Goal: Transaction & Acquisition: Purchase product/service

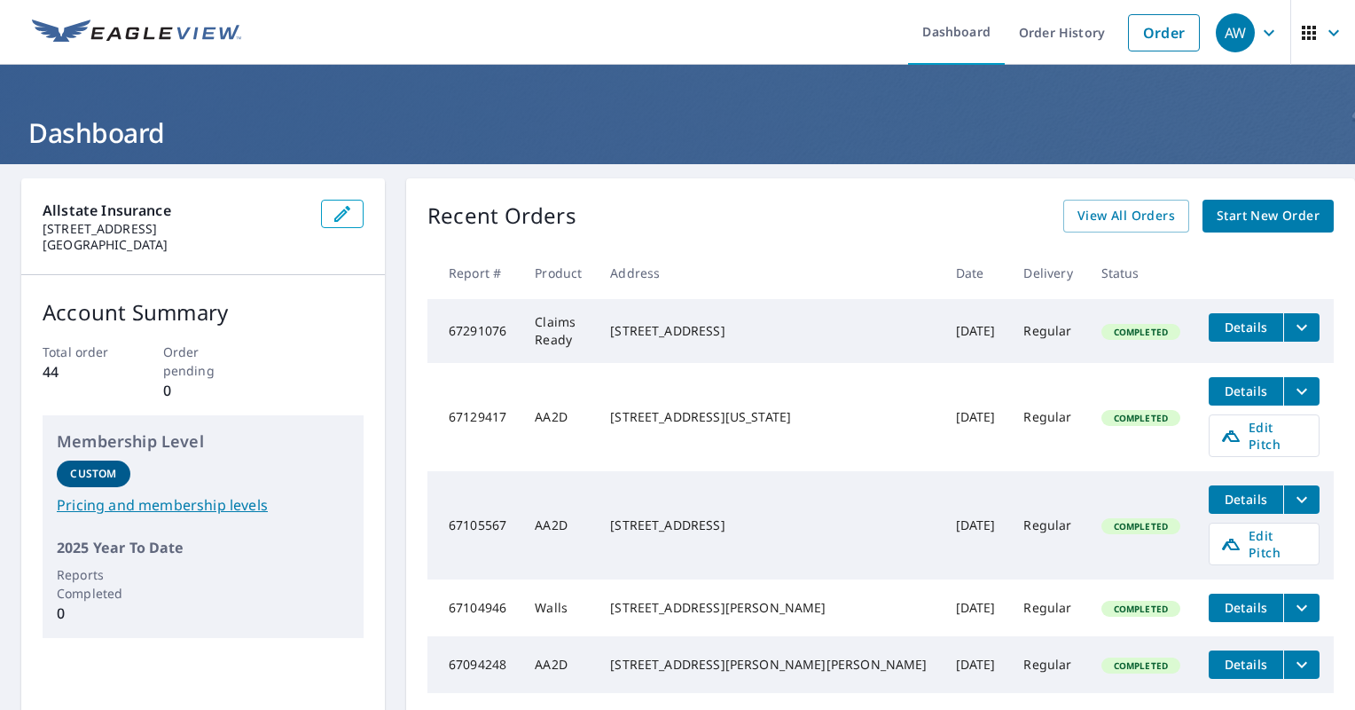
click at [1255, 221] on span "Start New Order" at bounding box center [1268, 216] width 103 height 22
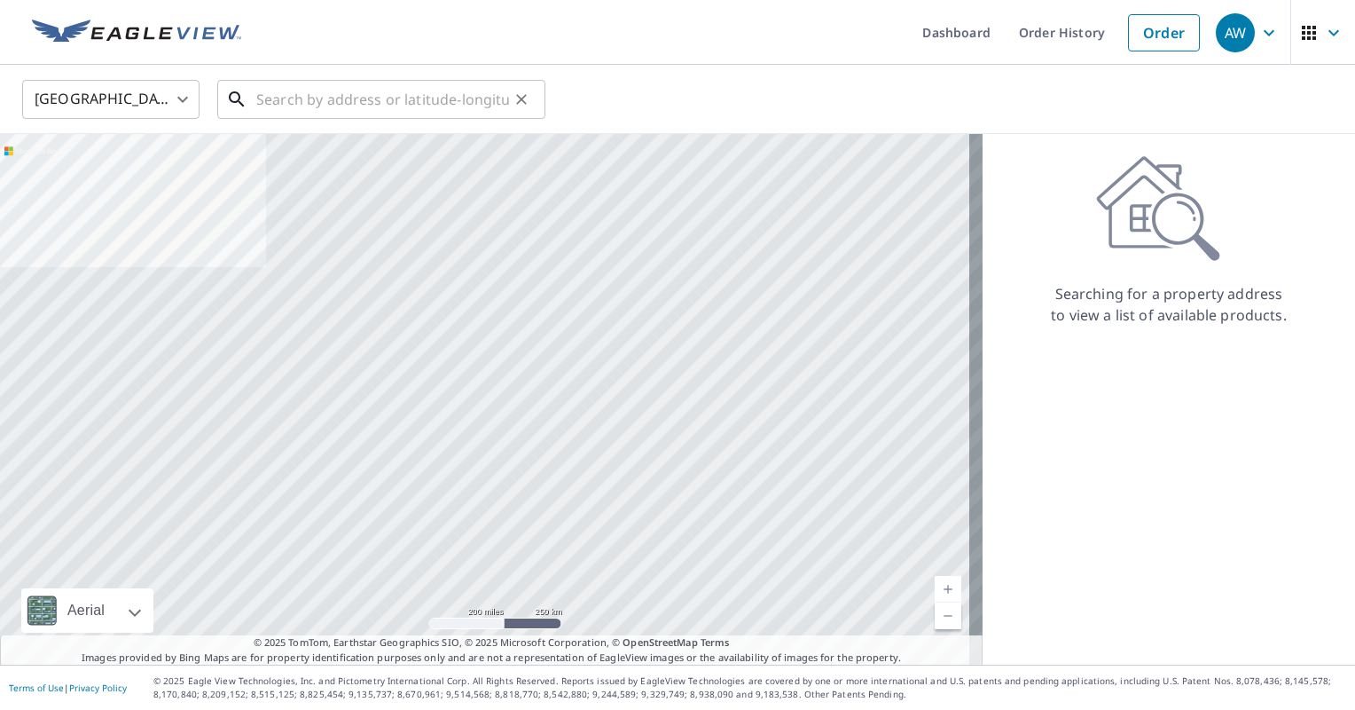
click at [432, 98] on input "text" at bounding box center [382, 100] width 253 height 50
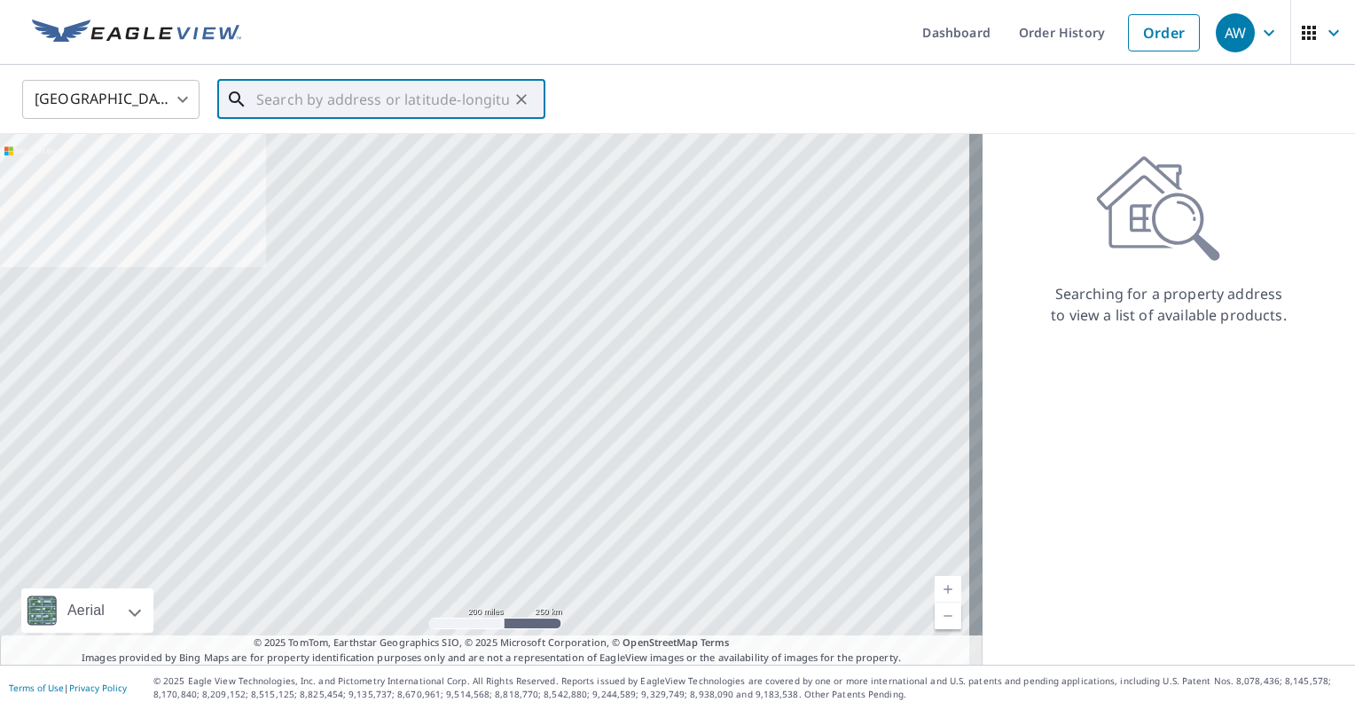
paste input "921 DAFFODIL ST"
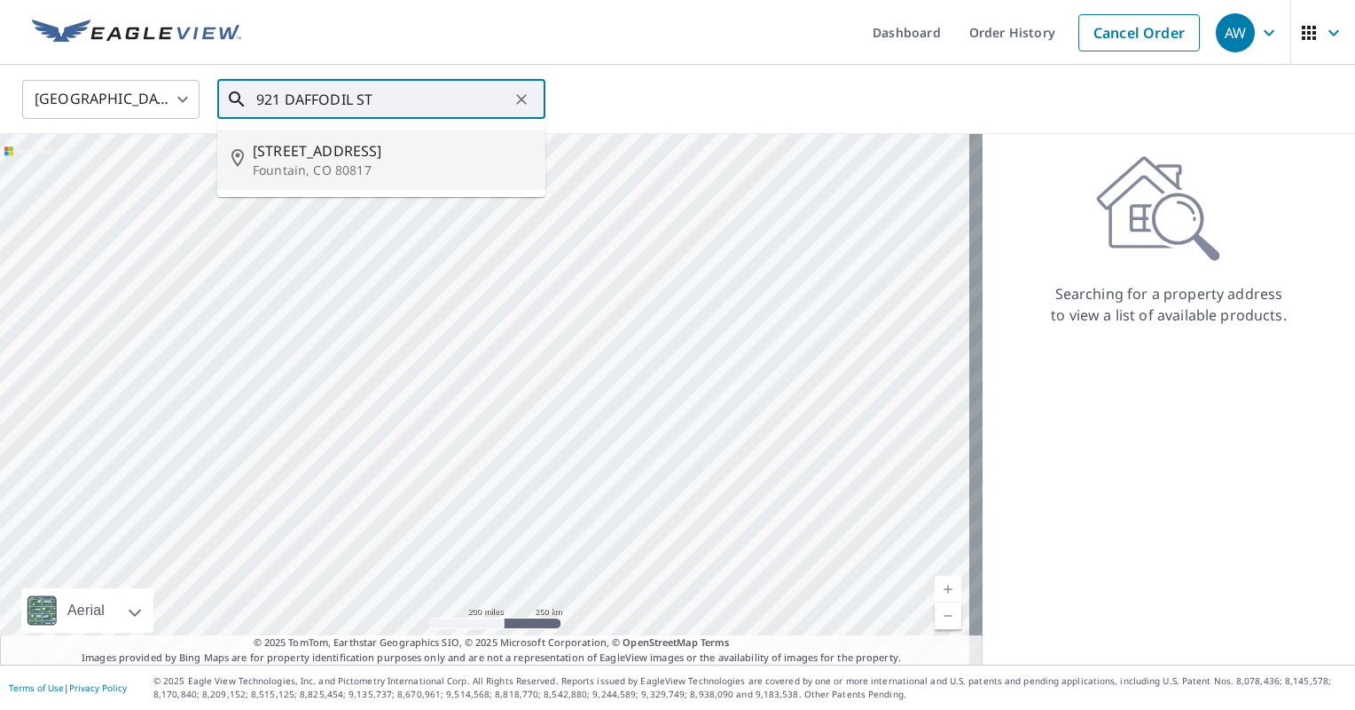
click at [315, 168] on p "Fountain, CO 80817" at bounding box center [392, 170] width 279 height 18
type input "[STREET_ADDRESS]"
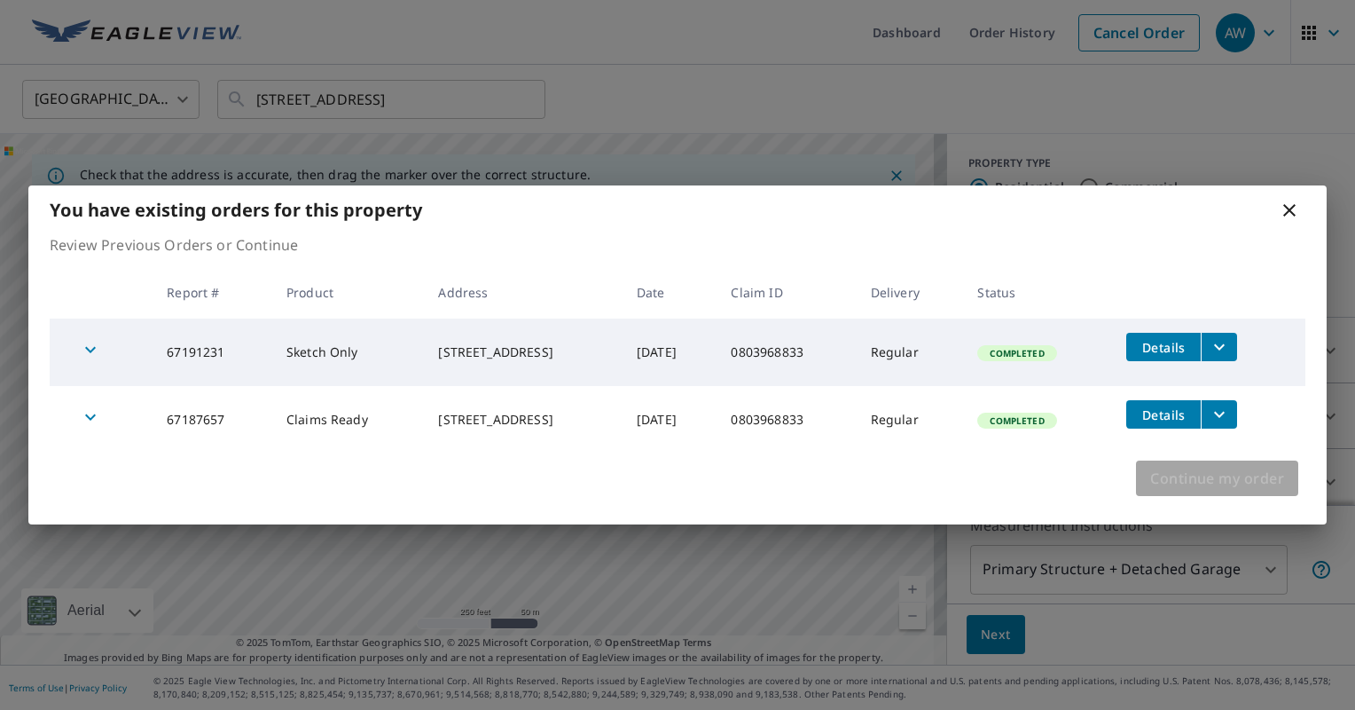
click at [1237, 483] on span "Continue my order" at bounding box center [1217, 478] width 134 height 25
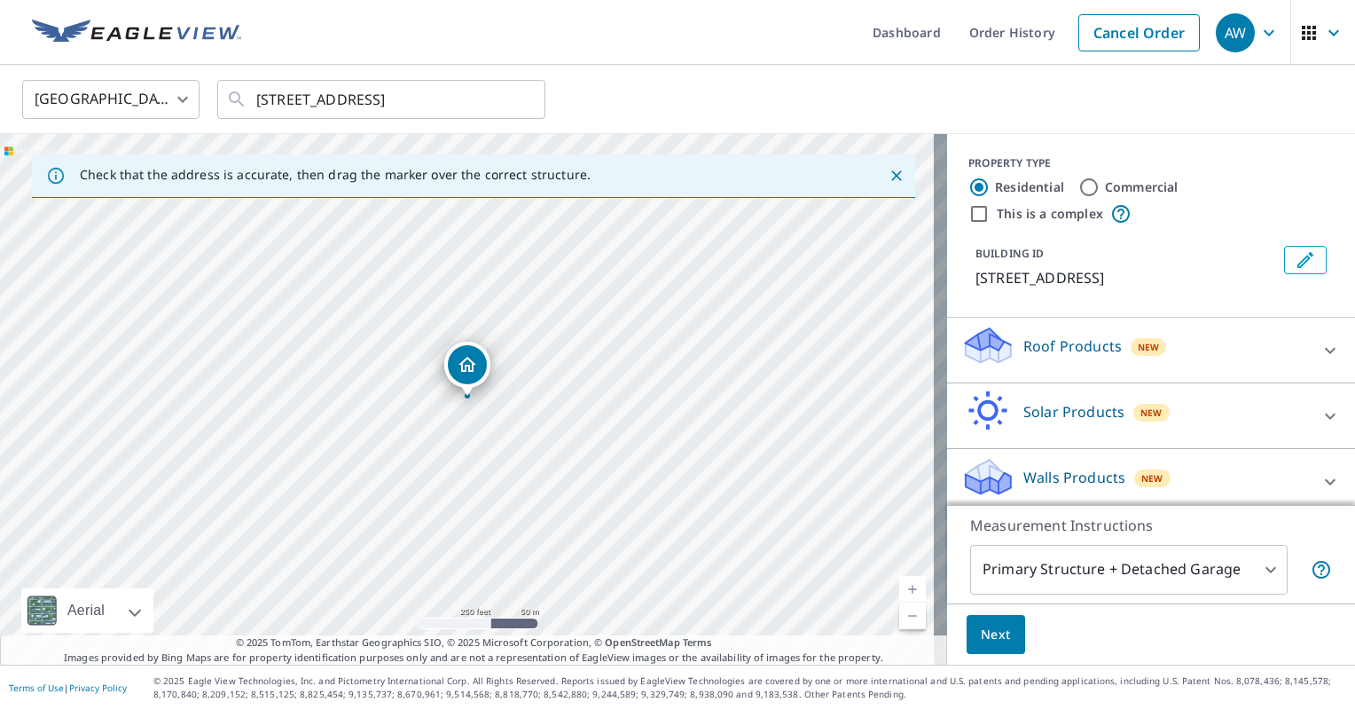
click at [1320, 355] on icon at bounding box center [1330, 350] width 21 height 21
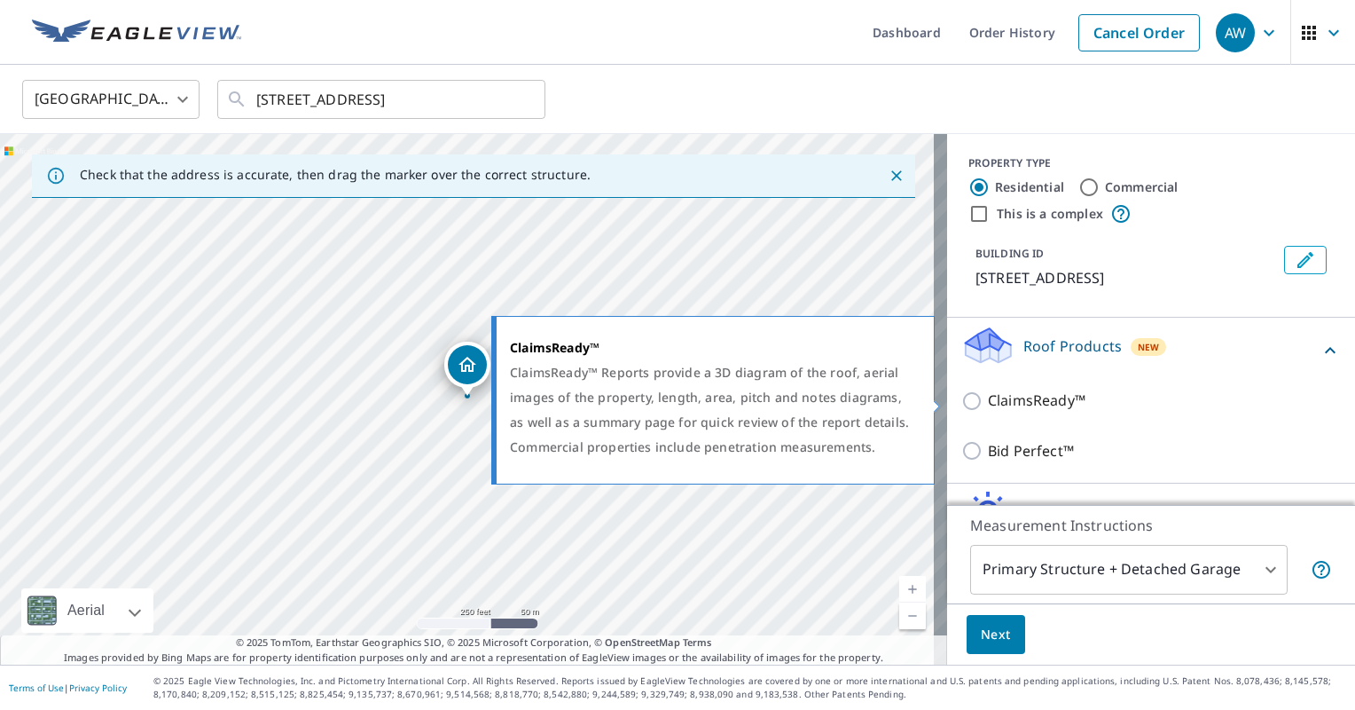
click at [1036, 402] on p "ClaimsReady™" at bounding box center [1037, 400] width 98 height 22
click at [988, 402] on input "ClaimsReady™" at bounding box center [974, 400] width 27 height 21
checkbox input "true"
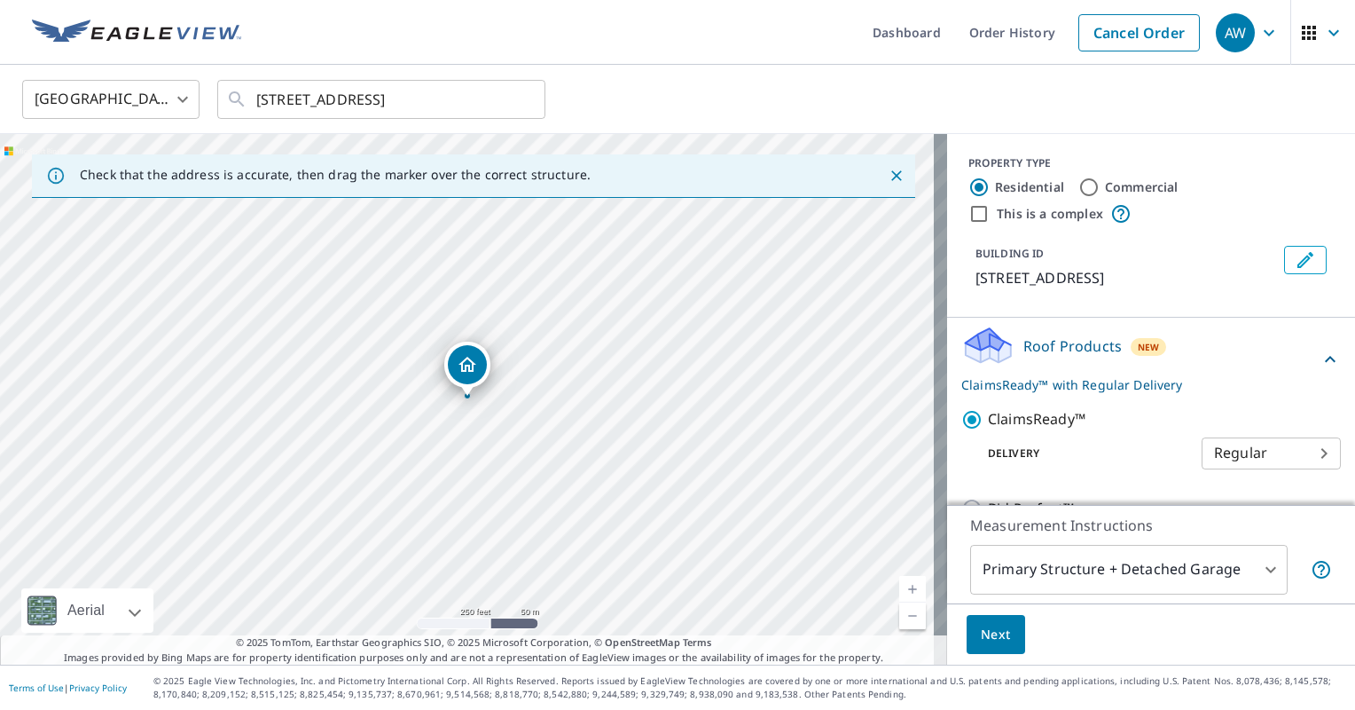
scroll to position [167, 0]
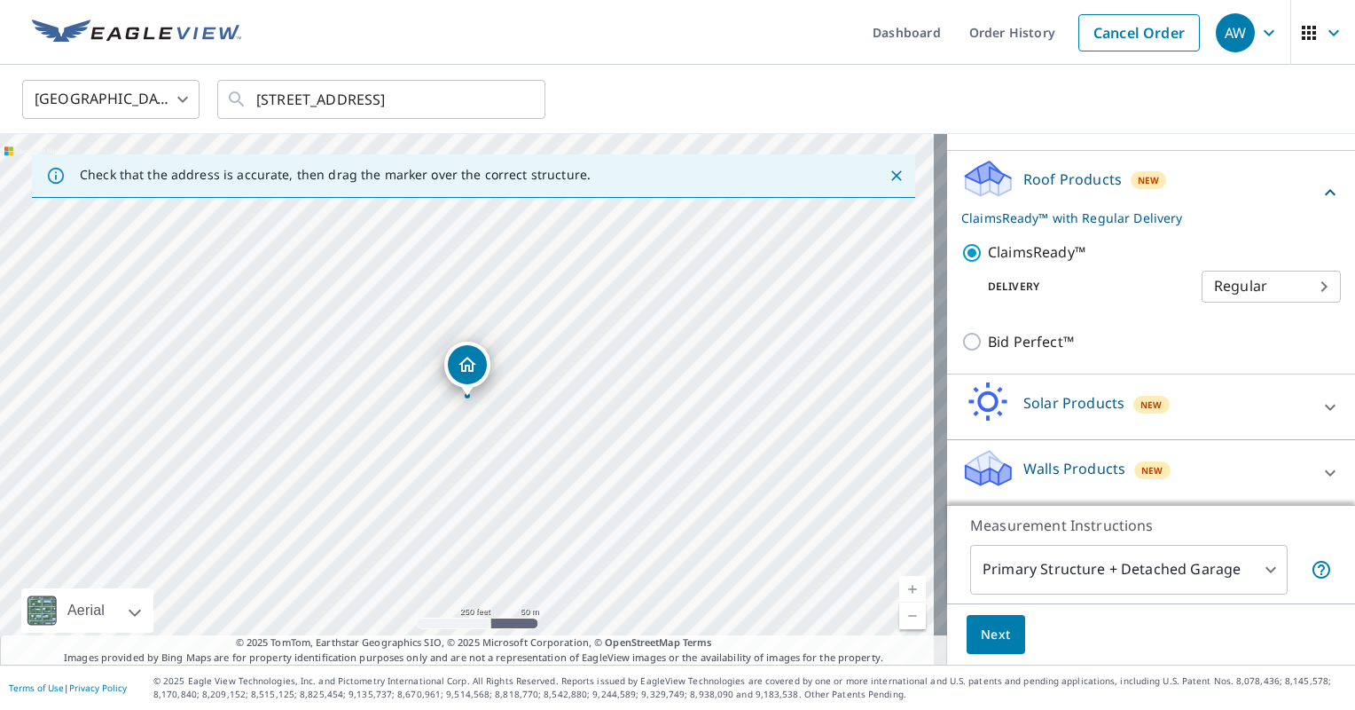
click at [1211, 589] on body "AW AW Dashboard Order History Cancel Order AW [GEOGRAPHIC_DATA] [GEOGRAPHIC_DAT…" at bounding box center [677, 355] width 1355 height 710
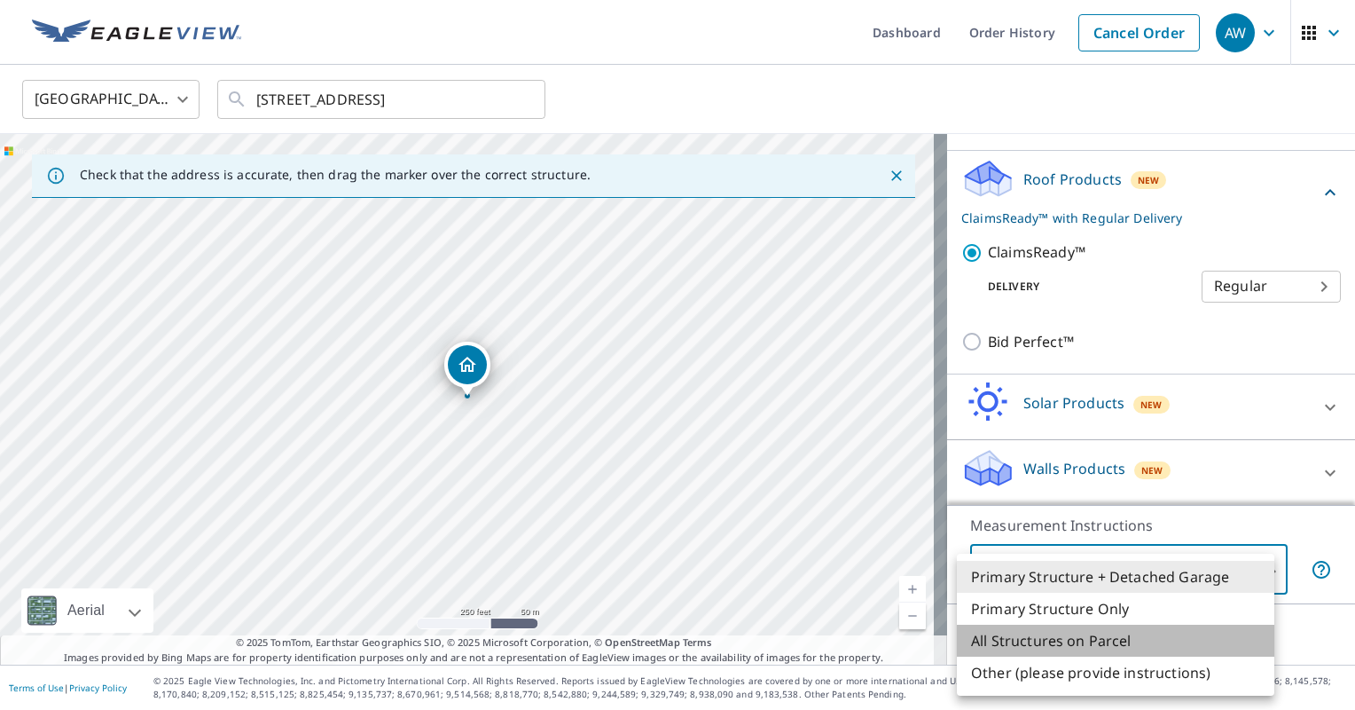
click at [1169, 639] on li "All Structures on Parcel" at bounding box center [1116, 640] width 318 height 32
type input "3"
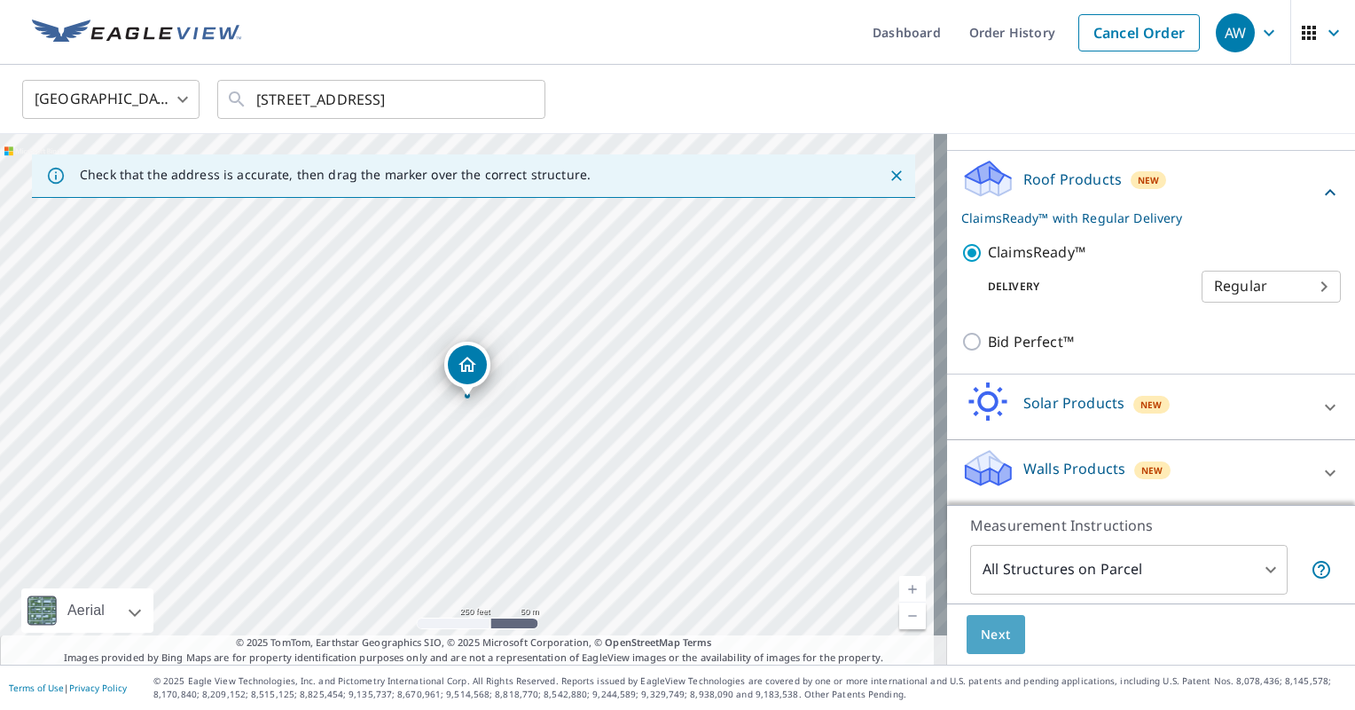
click at [989, 631] on span "Next" at bounding box center [996, 635] width 30 height 22
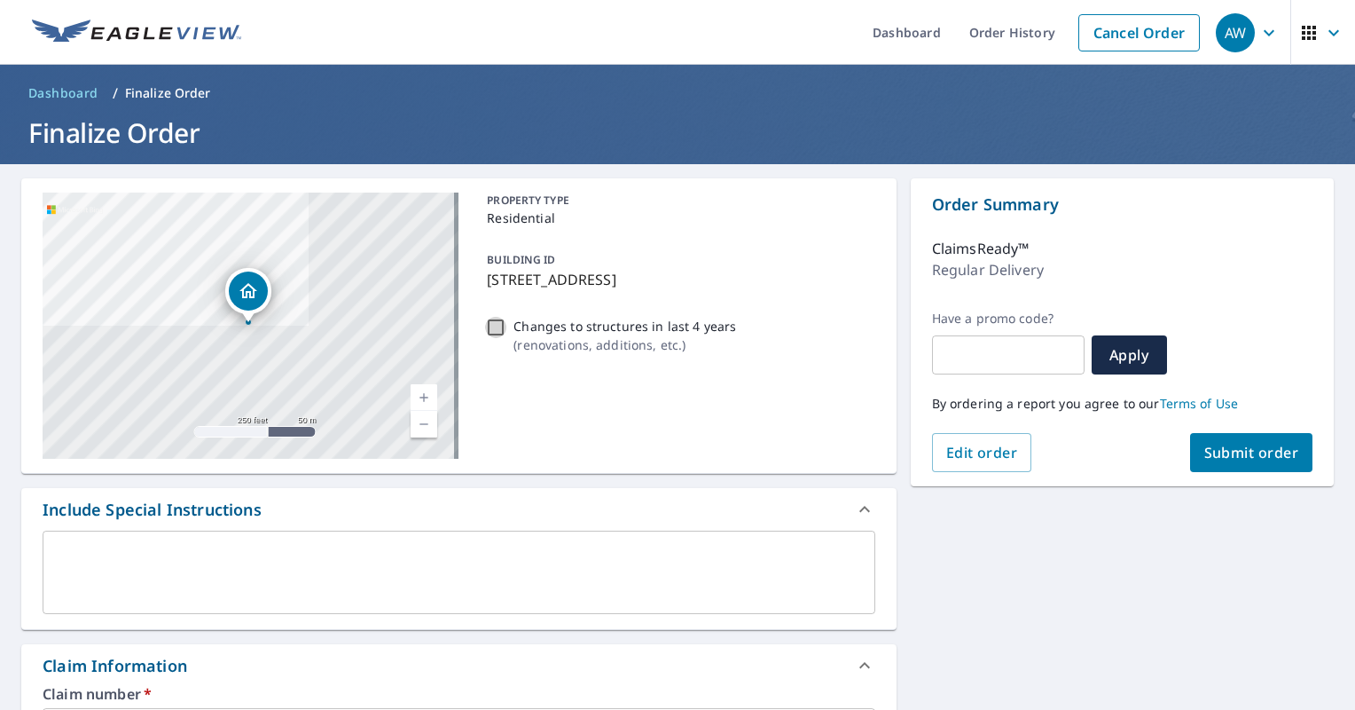
click at [496, 329] on input "Changes to structures in last 4 years ( renovations, additions, etc. )" at bounding box center [495, 327] width 21 height 21
checkbox input "true"
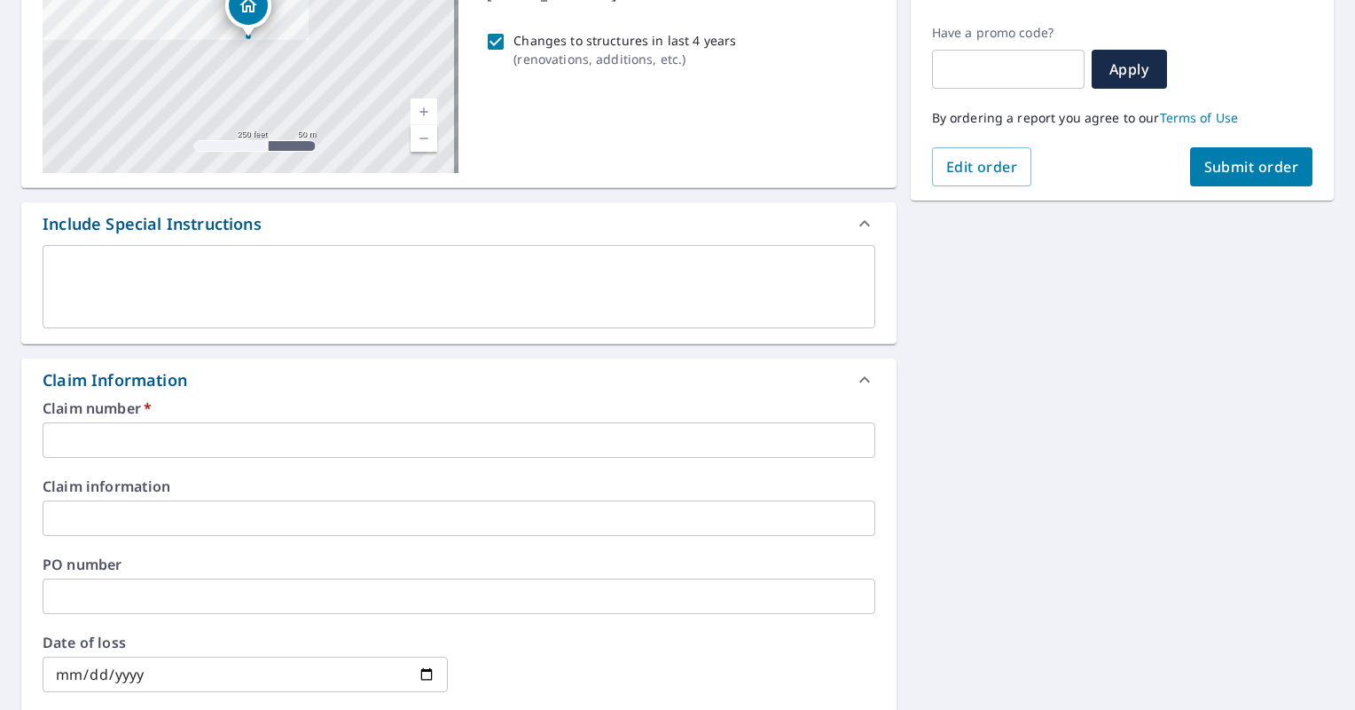
scroll to position [291, 0]
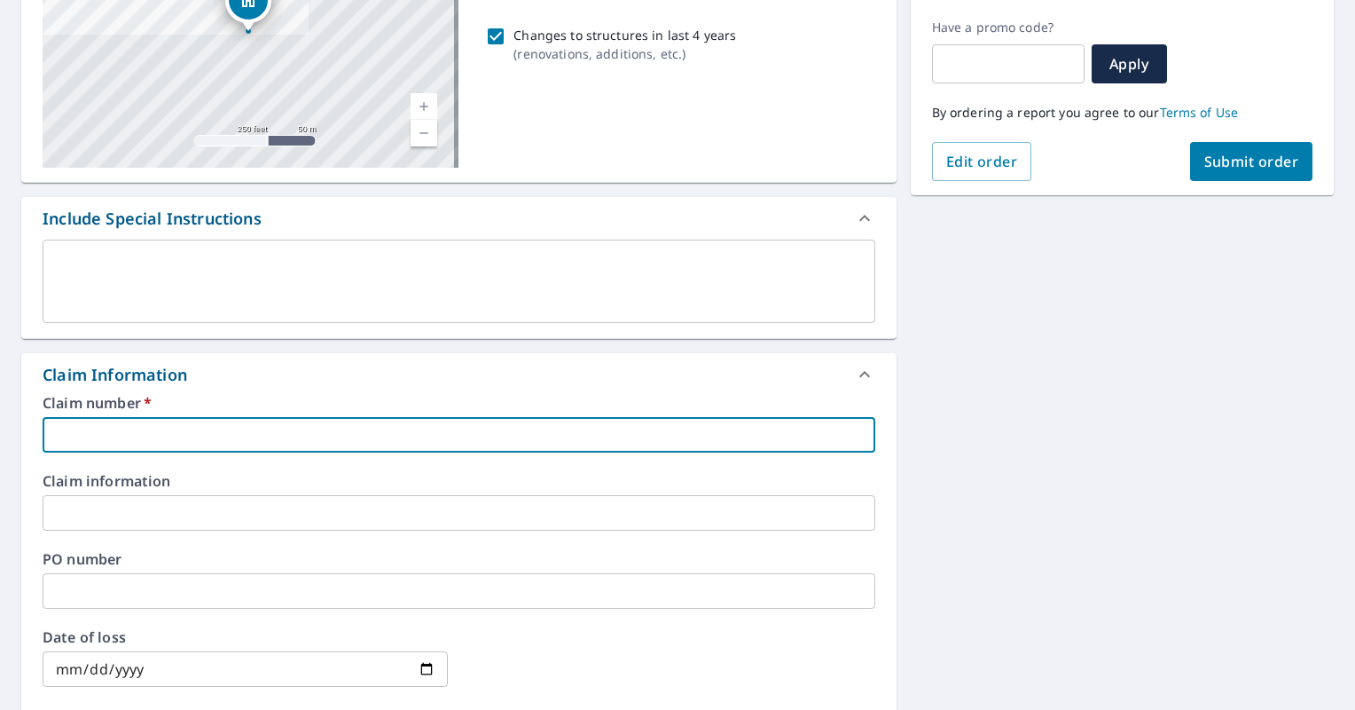
click at [522, 444] on input "text" at bounding box center [459, 434] width 833 height 35
click at [291, 439] on input "text" at bounding box center [459, 434] width 833 height 35
paste input "0803968833"
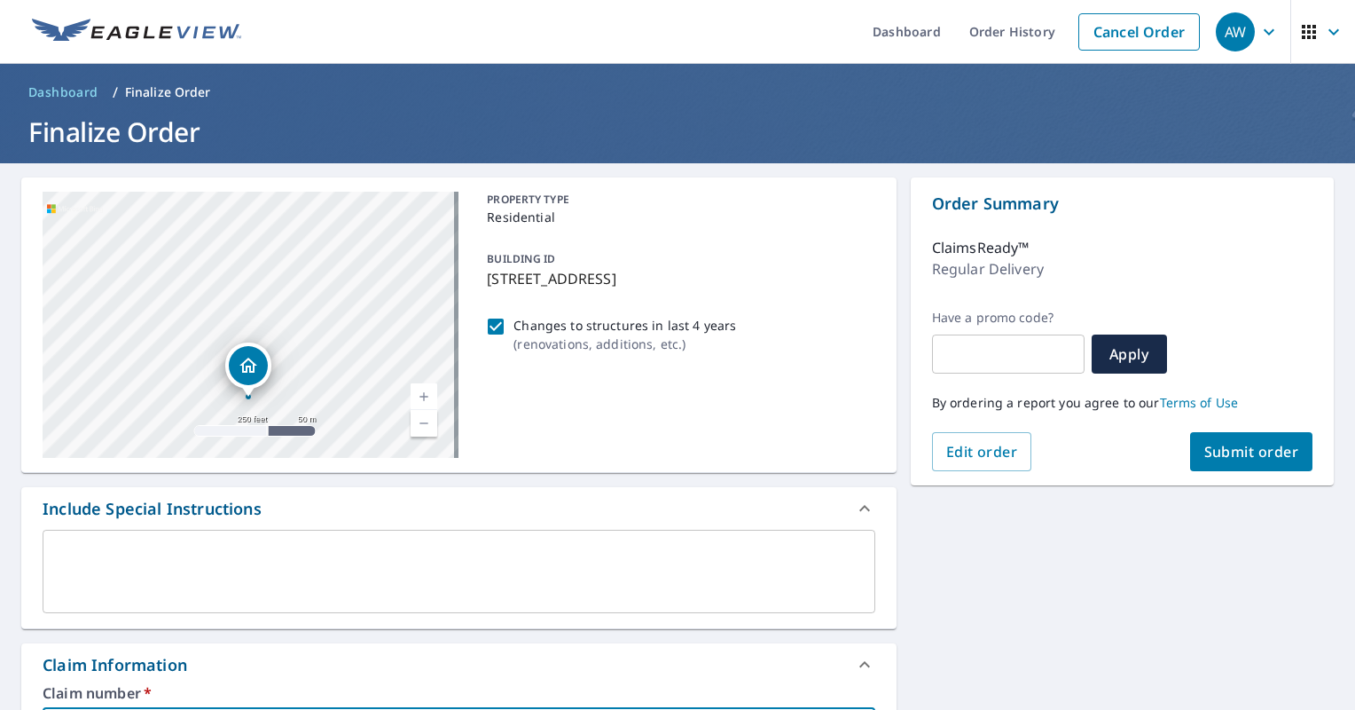
scroll to position [0, 0]
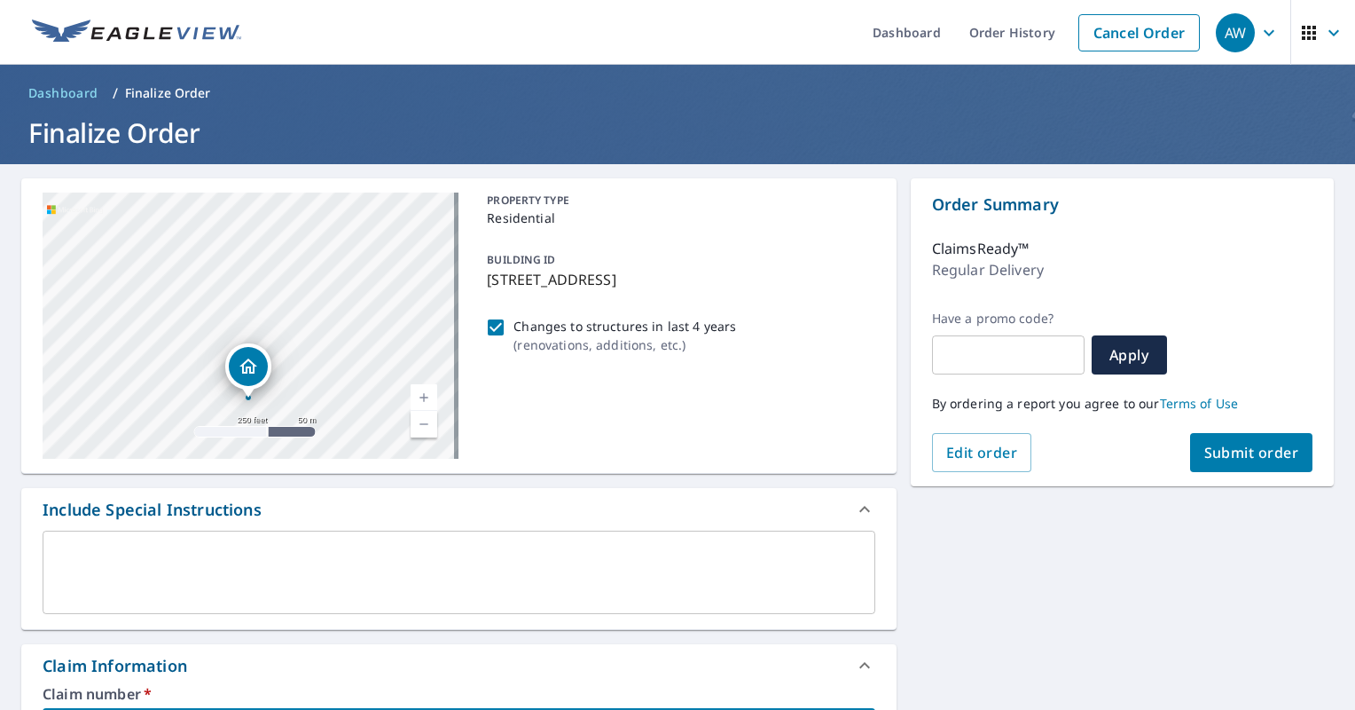
type input "0803968833"
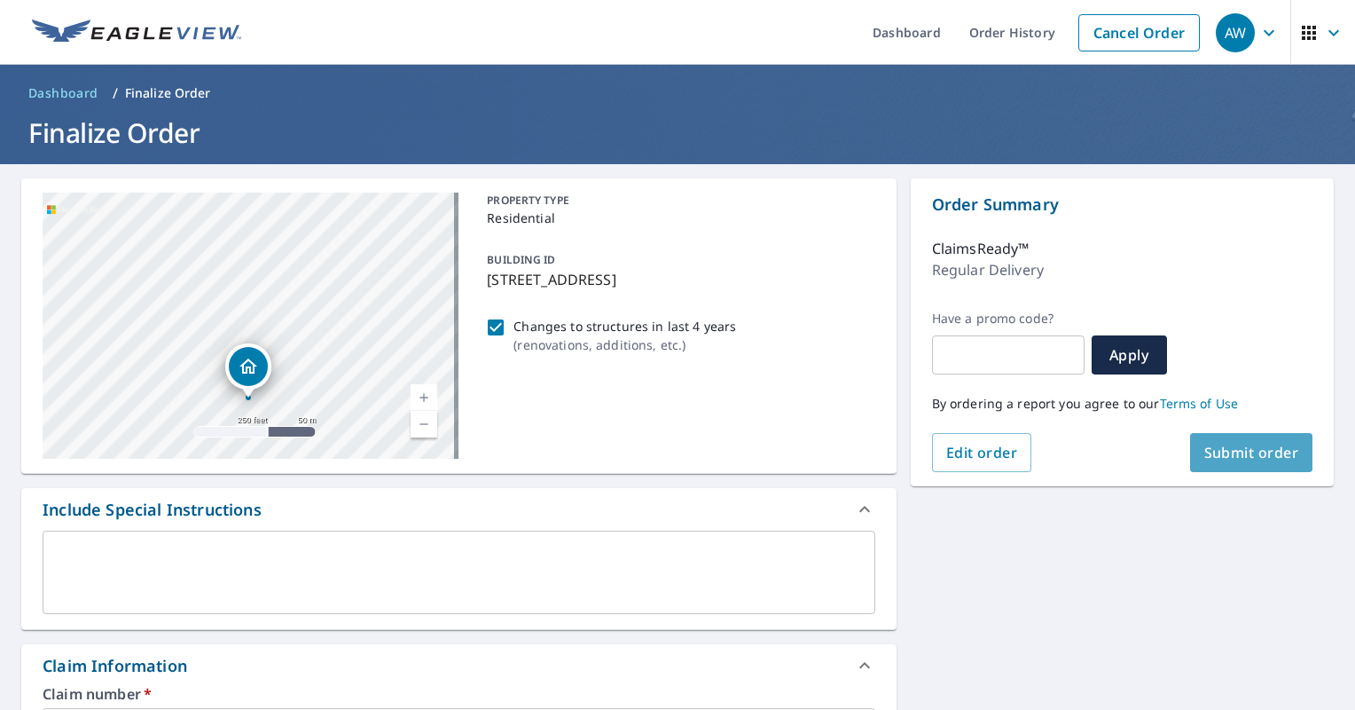
click at [1225, 449] on span "Submit order" at bounding box center [1251, 453] width 95 height 20
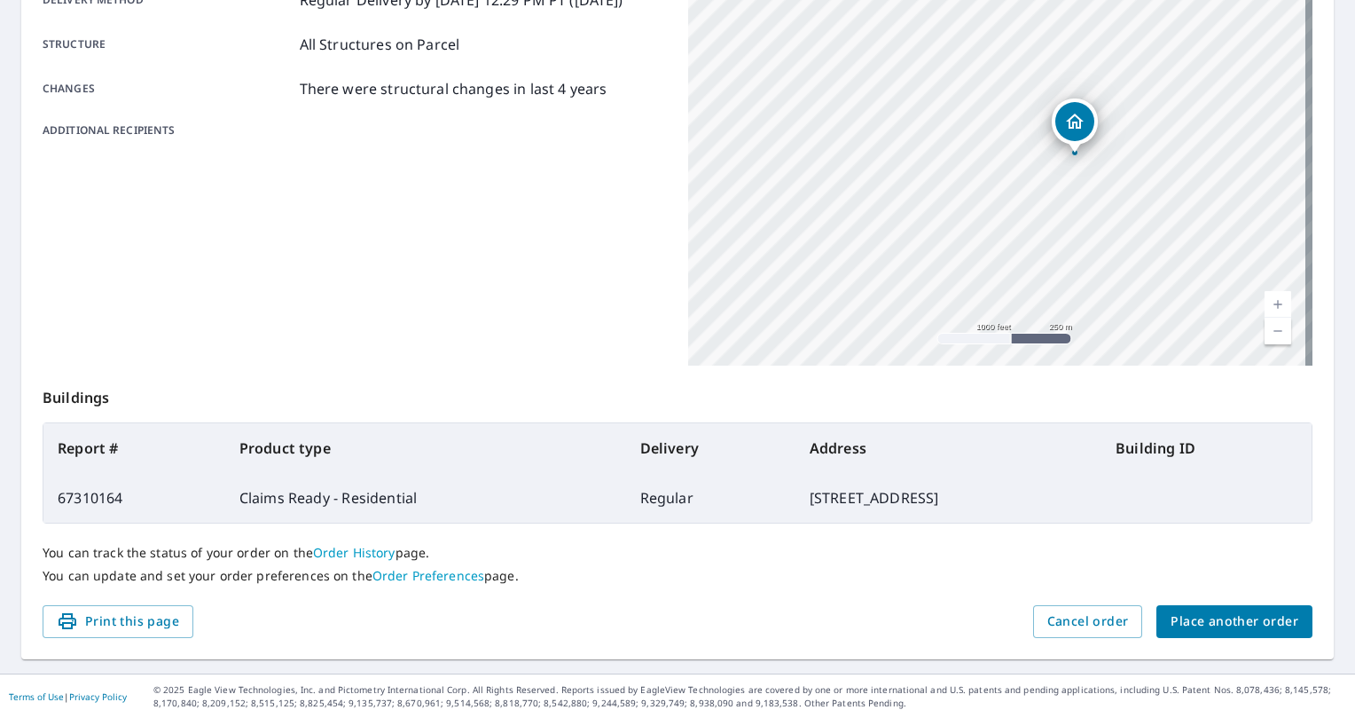
scroll to position [333, 0]
